Goal: Task Accomplishment & Management: Manage account settings

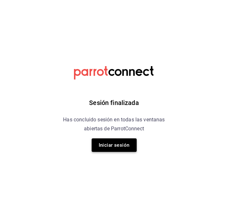
click at [126, 142] on button "Iniciar sesión" at bounding box center [114, 146] width 45 height 14
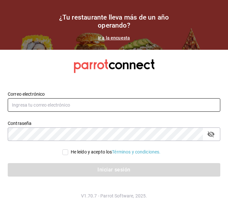
type input "[PERSON_NAME][EMAIL_ADDRESS][PERSON_NAME][DOMAIN_NAME]"
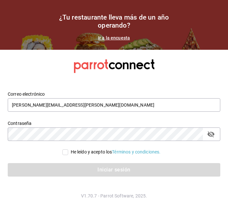
click at [75, 153] on div "He leído y acepto los Términos y condiciones." at bounding box center [116, 152] width 90 height 7
click at [68, 153] on input "He leído y acepto los Términos y condiciones." at bounding box center [65, 153] width 6 height 6
checkbox input "true"
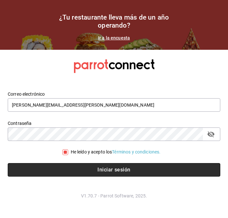
click at [57, 171] on button "Iniciar sesión" at bounding box center [114, 170] width 213 height 14
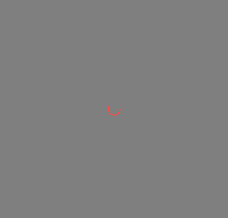
click at [96, 174] on div at bounding box center [114, 109] width 228 height 218
